Goal: Check status: Check status

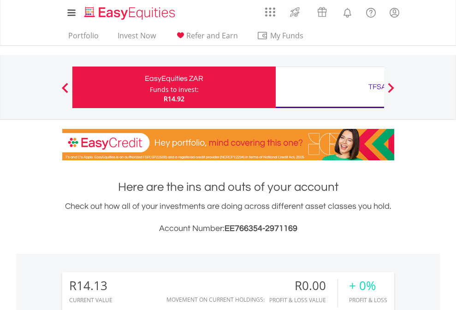
scroll to position [89, 145]
click at [150, 87] on div "Funds to invest:" at bounding box center [174, 89] width 49 height 9
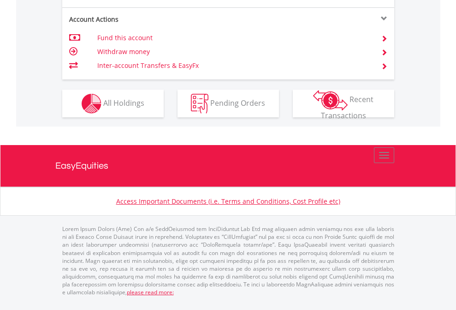
scroll to position [885, 0]
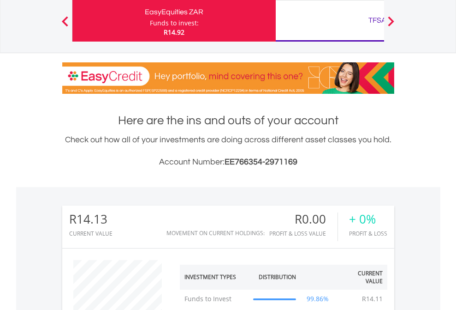
click at [330, 21] on div "TFSA" at bounding box center [377, 20] width 192 height 13
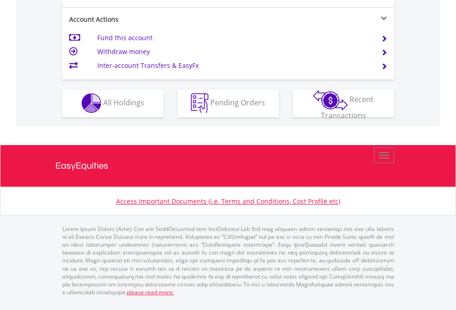
scroll to position [863, 0]
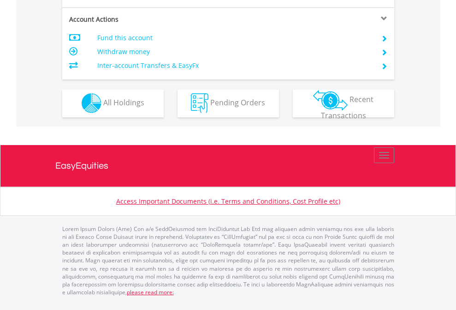
scroll to position [863, 0]
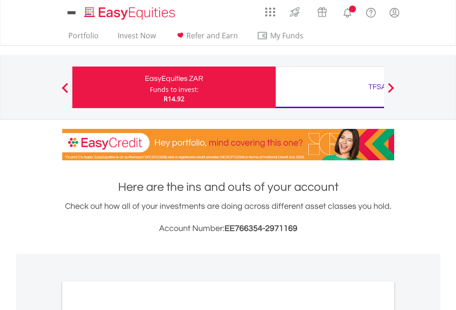
scroll to position [555, 0]
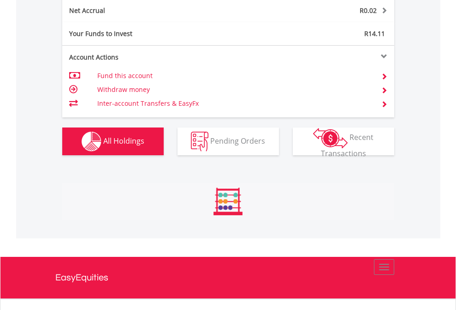
scroll to position [935, 0]
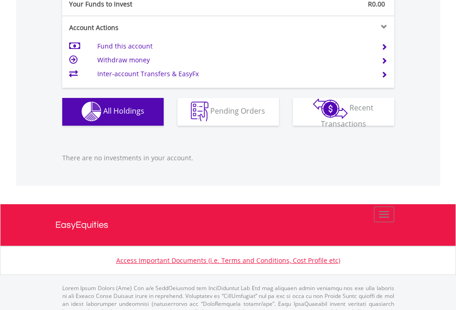
scroll to position [914, 0]
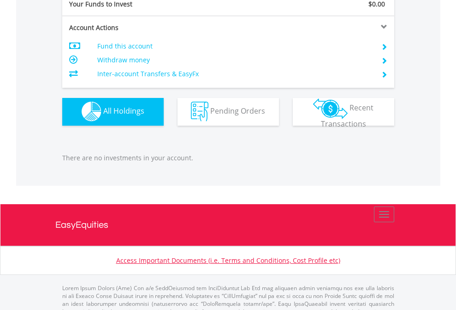
scroll to position [914, 0]
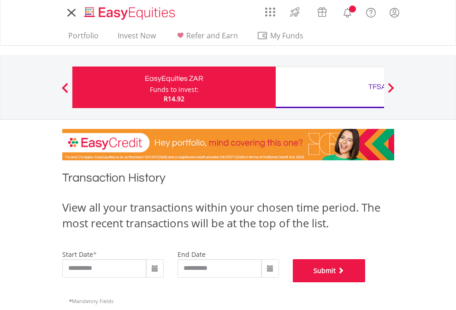
click at [366, 282] on button "Submit" at bounding box center [329, 270] width 73 height 23
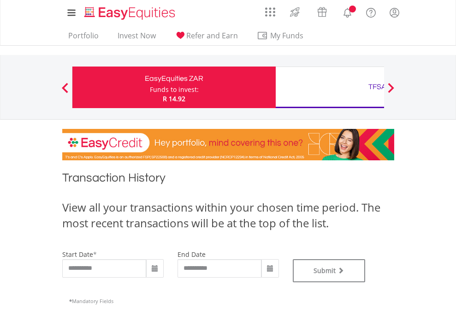
click at [330, 87] on div "TFSA" at bounding box center [377, 86] width 192 height 13
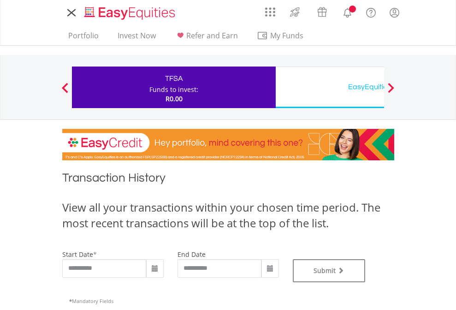
type input "**********"
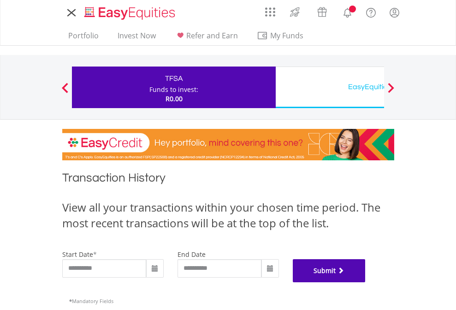
click at [366, 282] on button "Submit" at bounding box center [329, 270] width 73 height 23
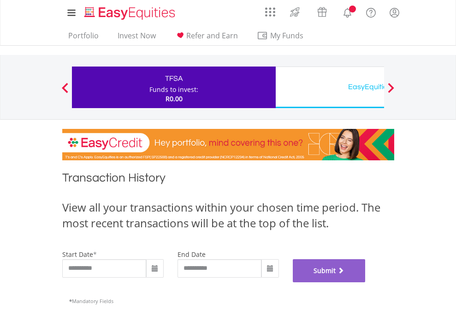
scroll to position [374, 0]
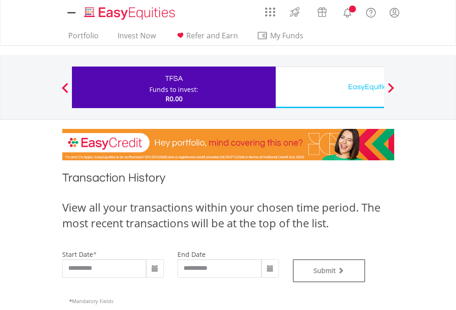
click at [330, 87] on div "EasyEquities USD" at bounding box center [377, 86] width 192 height 13
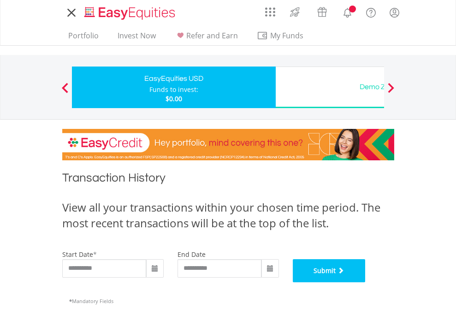
click at [366, 282] on button "Submit" at bounding box center [329, 270] width 73 height 23
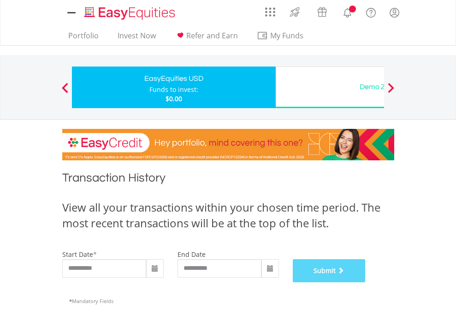
scroll to position [374, 0]
